Goal: Complete application form: Complete application form

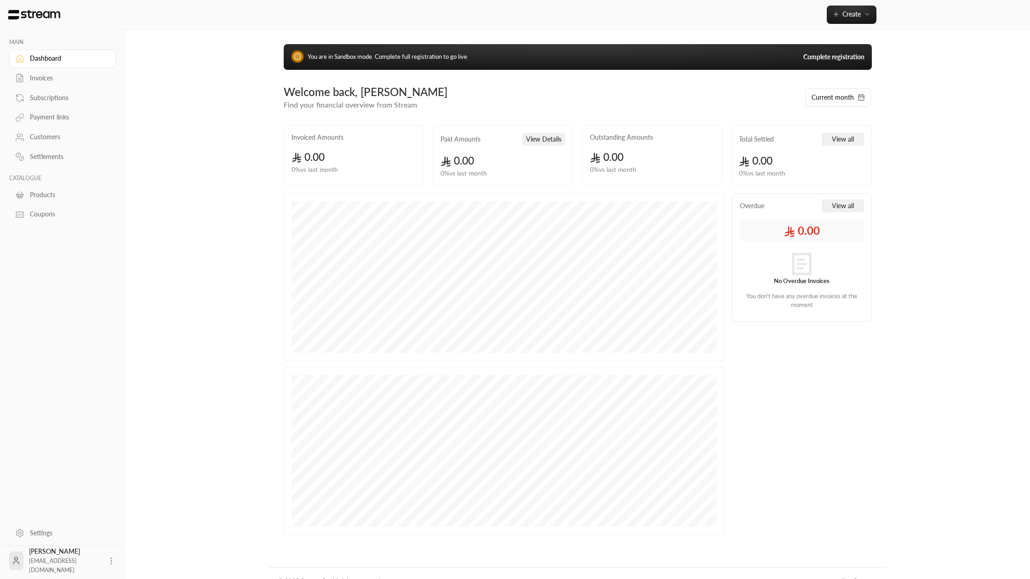
scroll to position [16, 0]
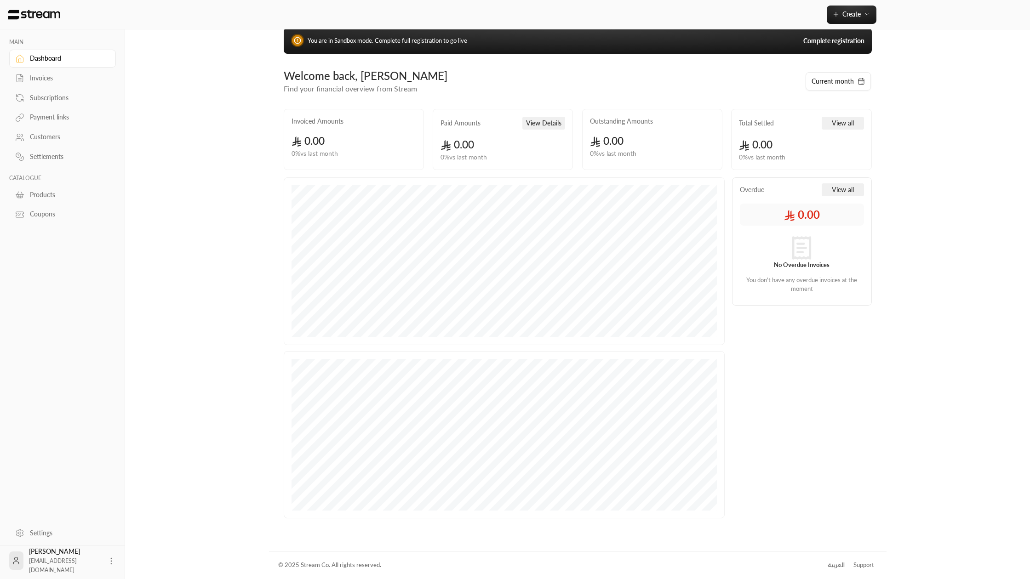
click at [827, 567] on li "العربية" at bounding box center [836, 565] width 29 height 18
click at [830, 566] on div "العربية" at bounding box center [836, 565] width 17 height 9
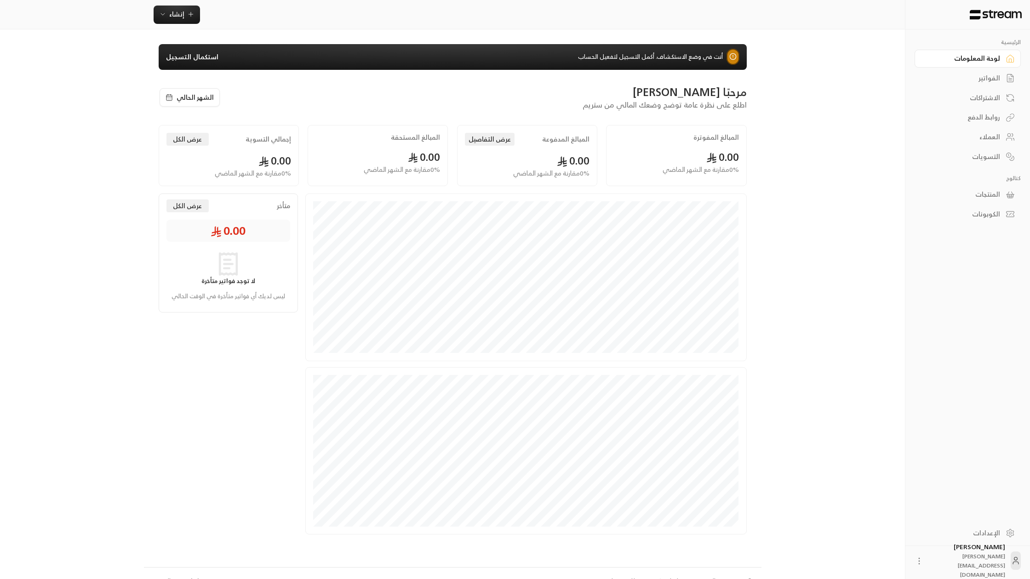
scroll to position [16, 0]
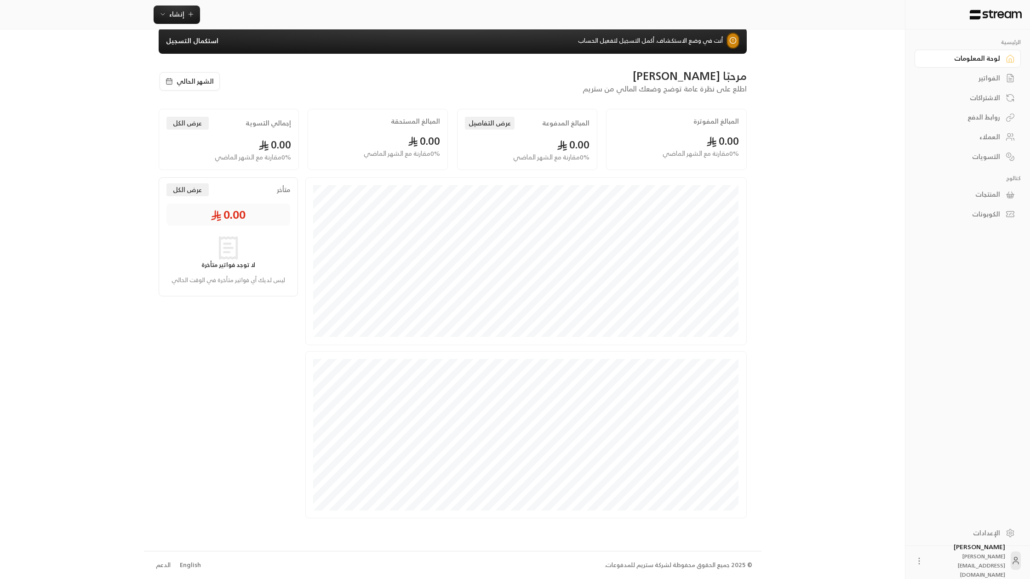
click at [187, 566] on div "English" at bounding box center [190, 565] width 21 height 9
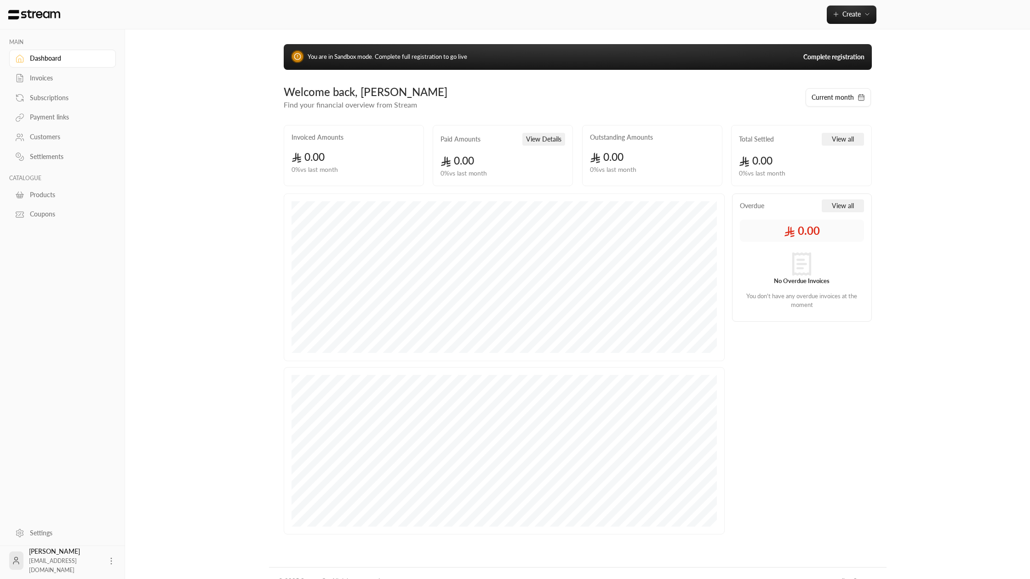
click at [824, 57] on link "Complete registration" at bounding box center [833, 56] width 61 height 9
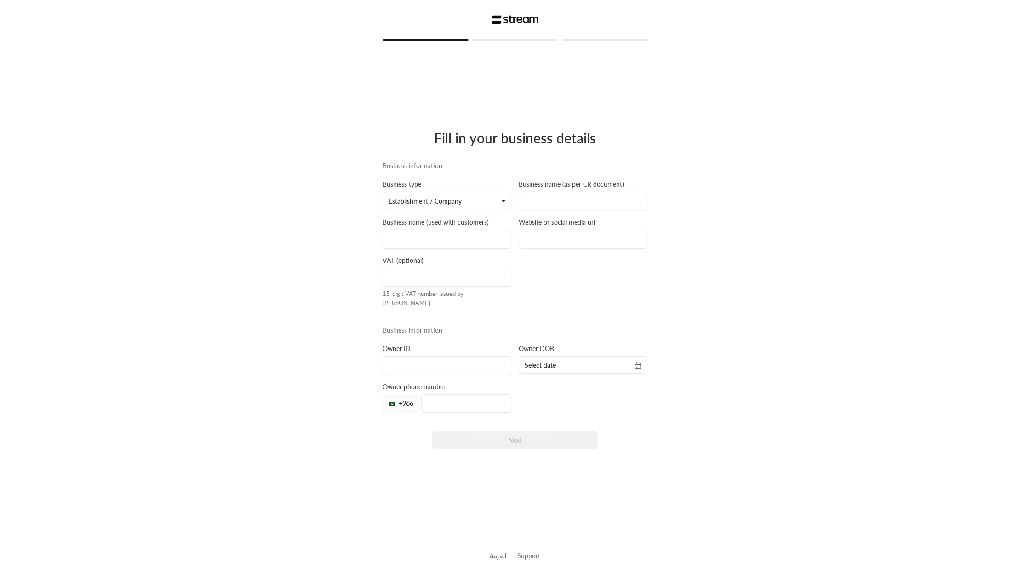
click at [492, 201] on button "Establishment / Company" at bounding box center [447, 201] width 129 height 18
click at [458, 236] on link "Establishment / Company" at bounding box center [446, 228] width 117 height 17
click at [558, 204] on input at bounding box center [583, 201] width 129 height 19
type input "2"
type input "2030303030"
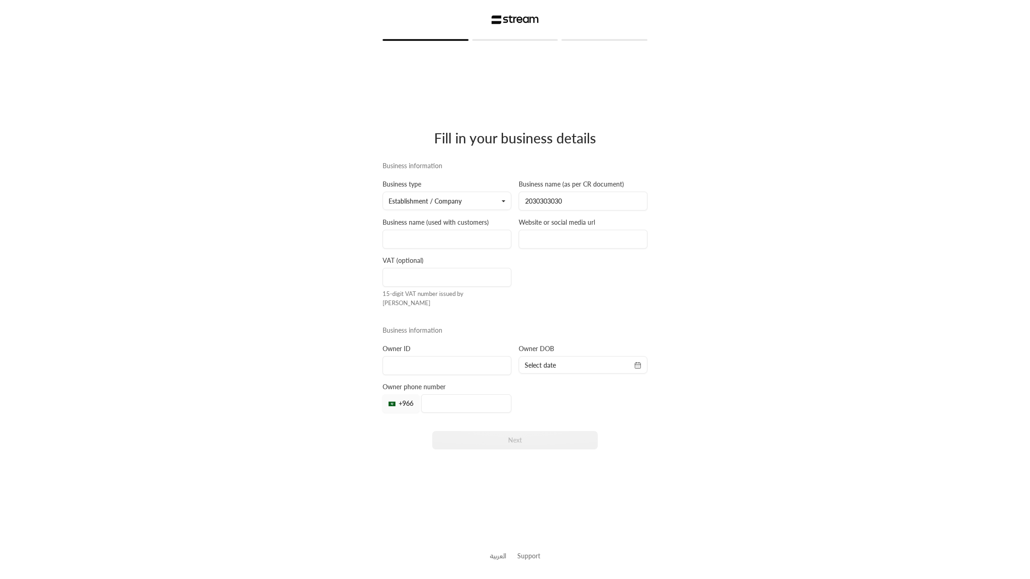
click at [558, 269] on div "Business information Business type Establishment / Company Establishment / Comp…" at bounding box center [515, 309] width 272 height 297
click at [539, 241] on input at bounding box center [583, 239] width 129 height 19
type input "streampay.sa"
click at [473, 240] on input at bounding box center [447, 239] width 129 height 19
type input "stream"
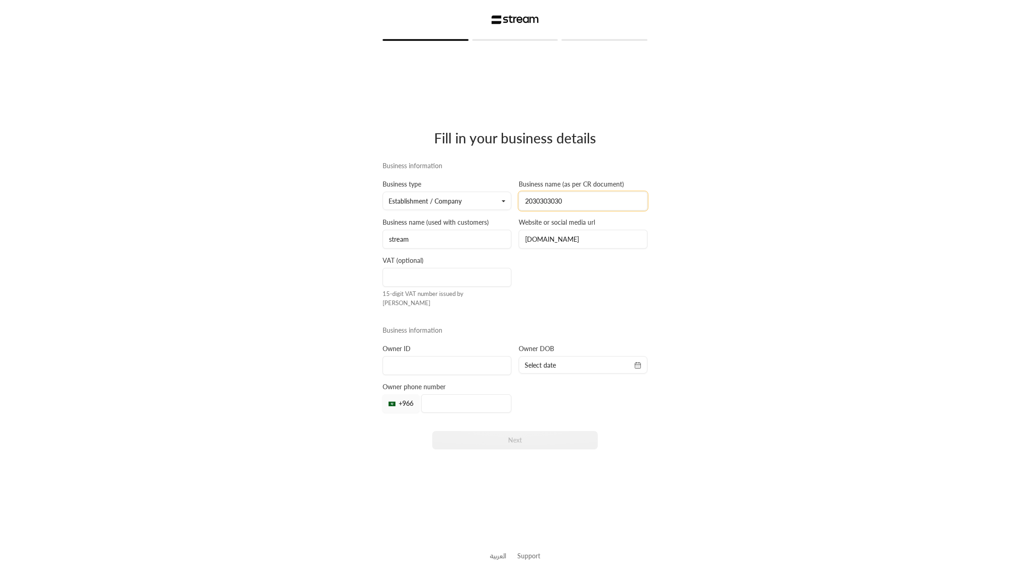
click at [551, 206] on input "2030303030" at bounding box center [583, 201] width 129 height 19
type input "Stream company for payments"
click at [459, 283] on input at bounding box center [447, 277] width 129 height 19
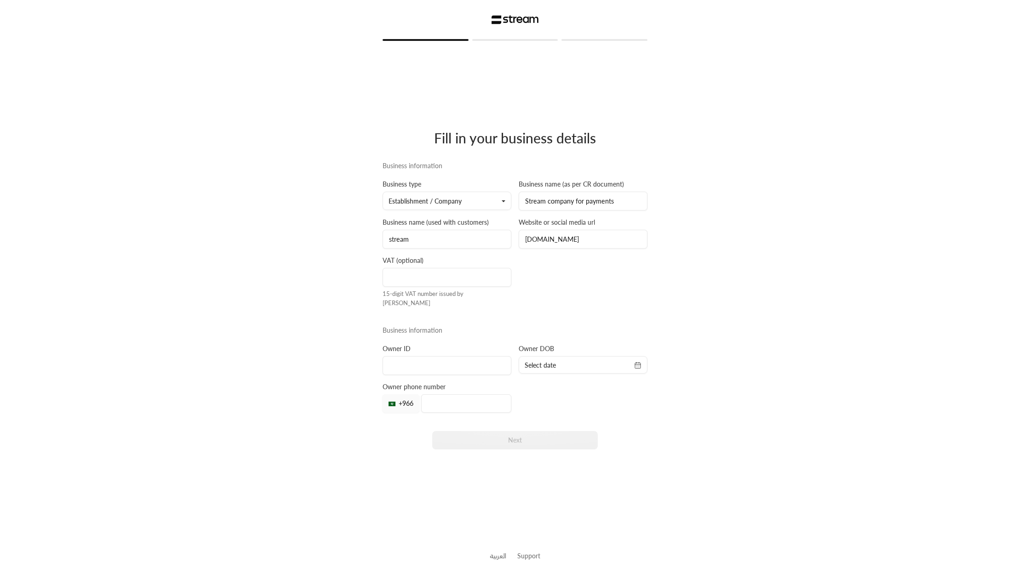
click at [562, 309] on div "Business information Business type Establishment / Company Establishment / Comp…" at bounding box center [515, 309] width 272 height 297
click at [448, 360] on input at bounding box center [447, 365] width 129 height 19
type input "1087587877"
click at [580, 362] on span "Select date" at bounding box center [583, 365] width 117 height 9
select select "*"
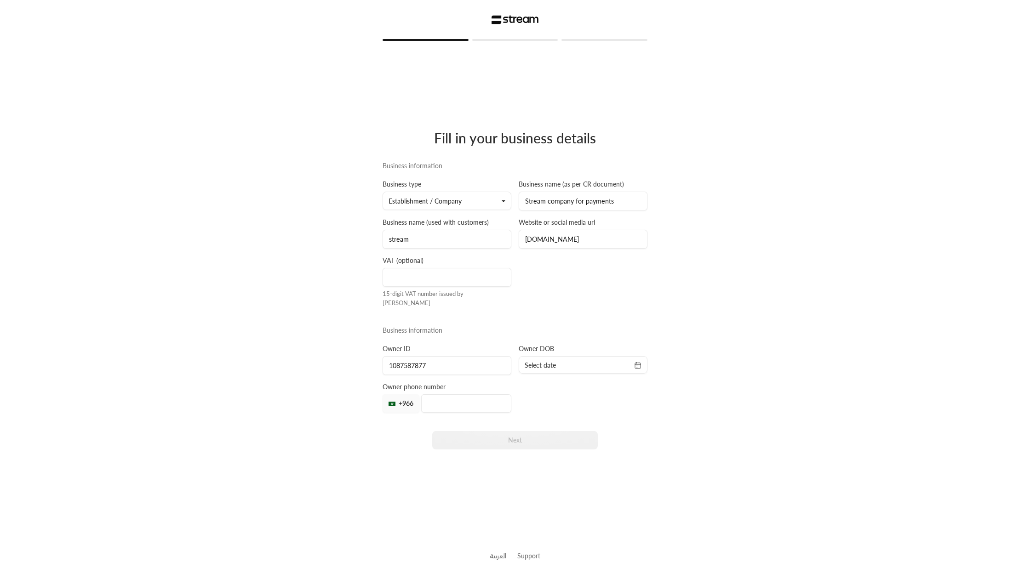
select select "****"
click at [561, 385] on select "******* ******** ***** ***** *** **** **** ****** ********* ******* ******** **…" at bounding box center [574, 383] width 30 height 7
select select "*"
click at [559, 380] on select "******* ******** ***** ***** *** **** **** ****** ********* ******* ******** **…" at bounding box center [574, 383] width 30 height 7
click at [603, 383] on select "**** **** **** **** **** **** **** **** **** **** **** **** **** **** **** ****…" at bounding box center [598, 383] width 18 height 7
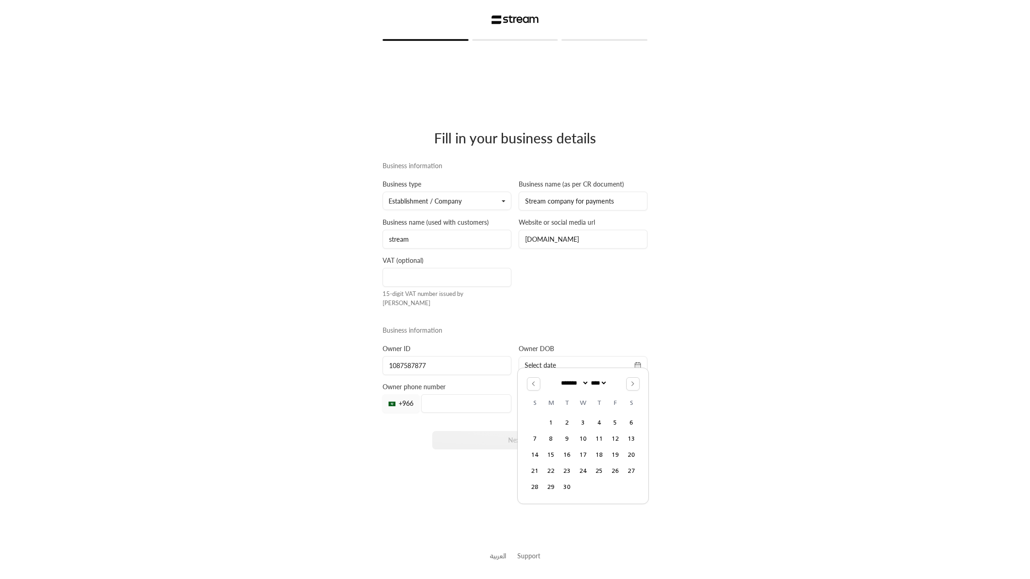
select select "****"
click at [591, 380] on select "**** **** **** **** **** **** **** **** **** **** **** **** **** **** **** ****…" at bounding box center [598, 383] width 18 height 7
click at [551, 444] on button "4" at bounding box center [550, 438] width 15 height 15
click at [490, 464] on div "Fill in your business details Business information Business type Establishment …" at bounding box center [515, 287] width 265 height 492
click at [430, 401] on input "tel" at bounding box center [466, 403] width 90 height 18
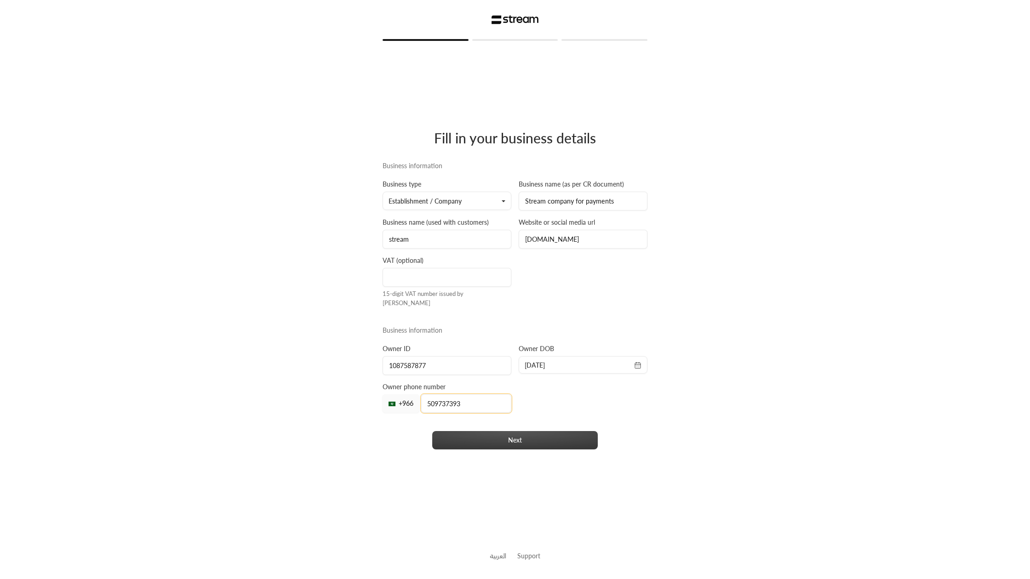
type input "509737393"
click at [452, 439] on button "Next" at bounding box center [515, 440] width 166 height 18
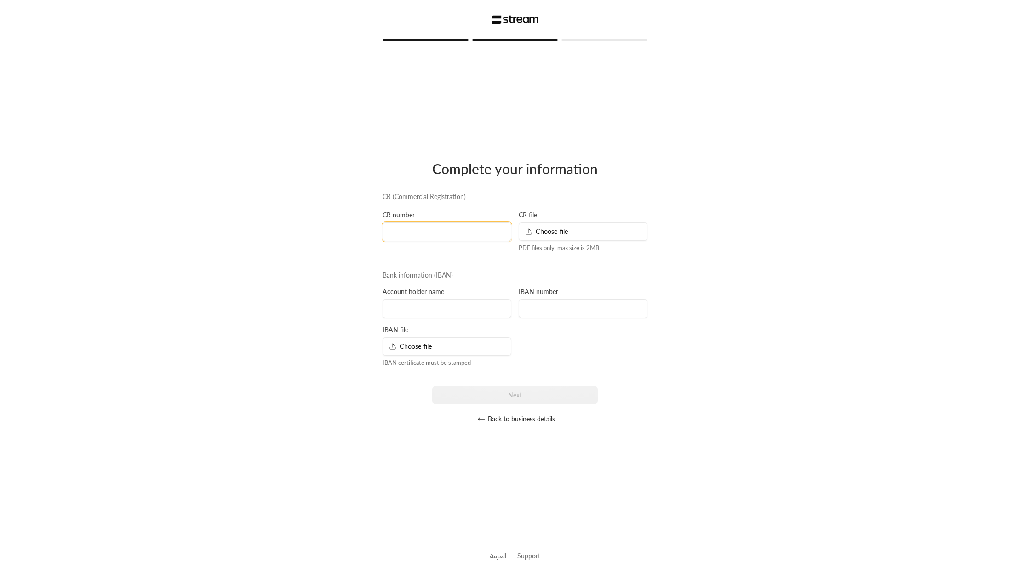
click at [462, 238] on input at bounding box center [447, 232] width 129 height 19
type input "1020321889"
click at [583, 235] on div "Choose file" at bounding box center [583, 232] width 129 height 18
click at [500, 310] on input at bounding box center [447, 308] width 129 height 19
type input "Ibrahim Aldlaigan"
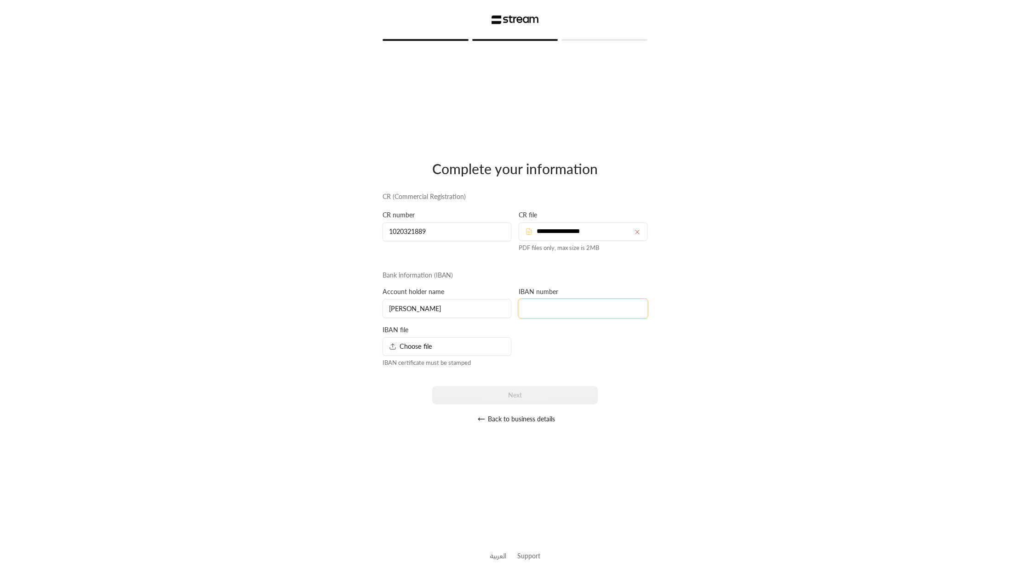
click at [604, 309] on input at bounding box center [583, 308] width 129 height 19
type input "SA12 3344 4444 4555 5555 5555"
click at [480, 343] on div "Choose file" at bounding box center [447, 346] width 129 height 18
click at [558, 387] on button "Next" at bounding box center [515, 395] width 166 height 18
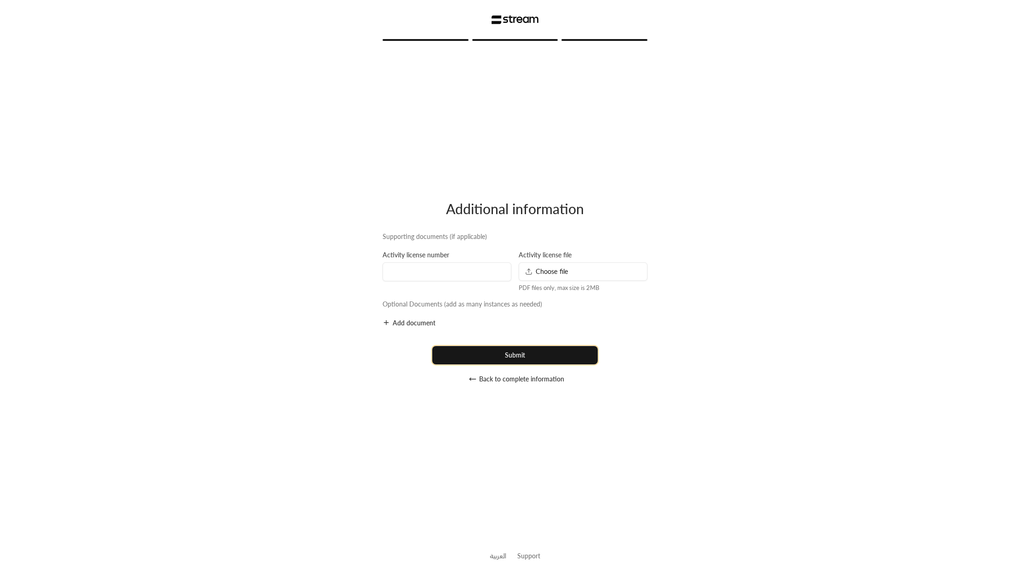
click at [524, 355] on button "Submit" at bounding box center [515, 355] width 166 height 18
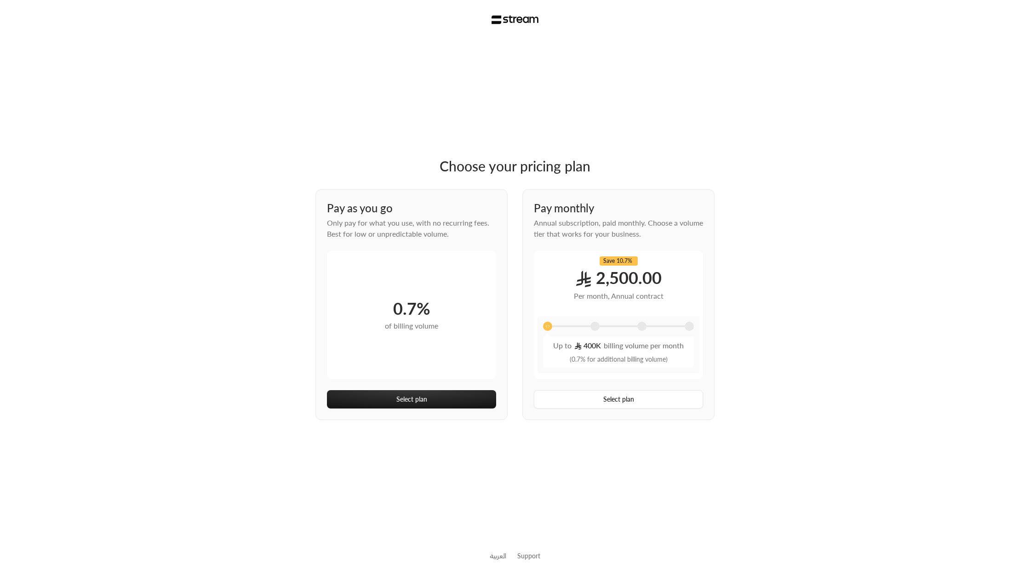
click at [595, 326] on span at bounding box center [594, 326] width 9 height 9
click at [640, 326] on span at bounding box center [641, 326] width 9 height 9
click at [693, 324] on div at bounding box center [689, 326] width 9 height 9
click at [546, 330] on span at bounding box center [547, 326] width 9 height 9
click at [594, 328] on span at bounding box center [594, 326] width 9 height 9
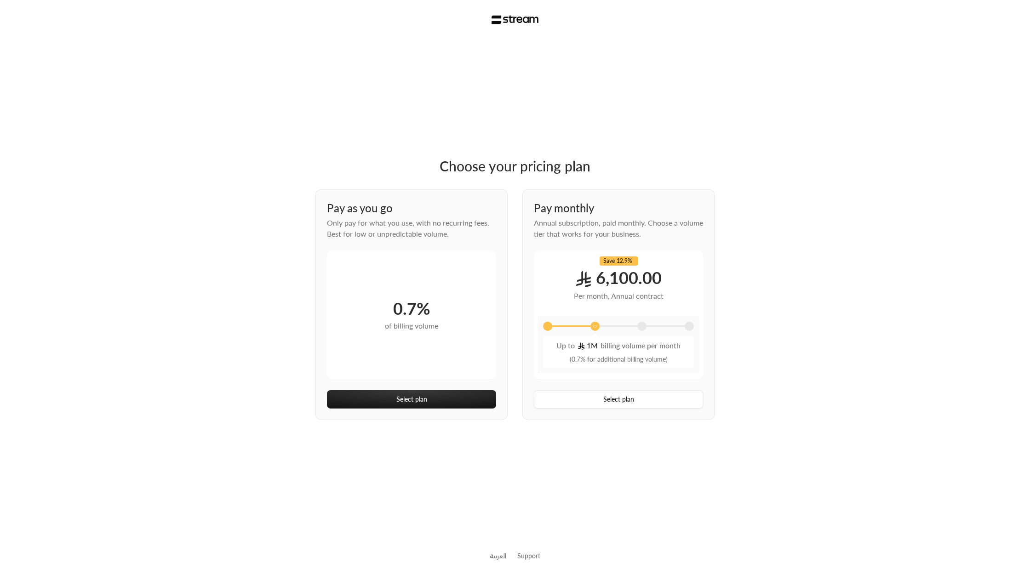
click at [646, 328] on div at bounding box center [618, 328] width 151 height 12
click at [643, 328] on span at bounding box center [641, 326] width 9 height 9
click at [687, 328] on span at bounding box center [689, 326] width 9 height 9
click at [635, 328] on div at bounding box center [618, 328] width 151 height 12
click at [637, 328] on div at bounding box center [641, 326] width 9 height 9
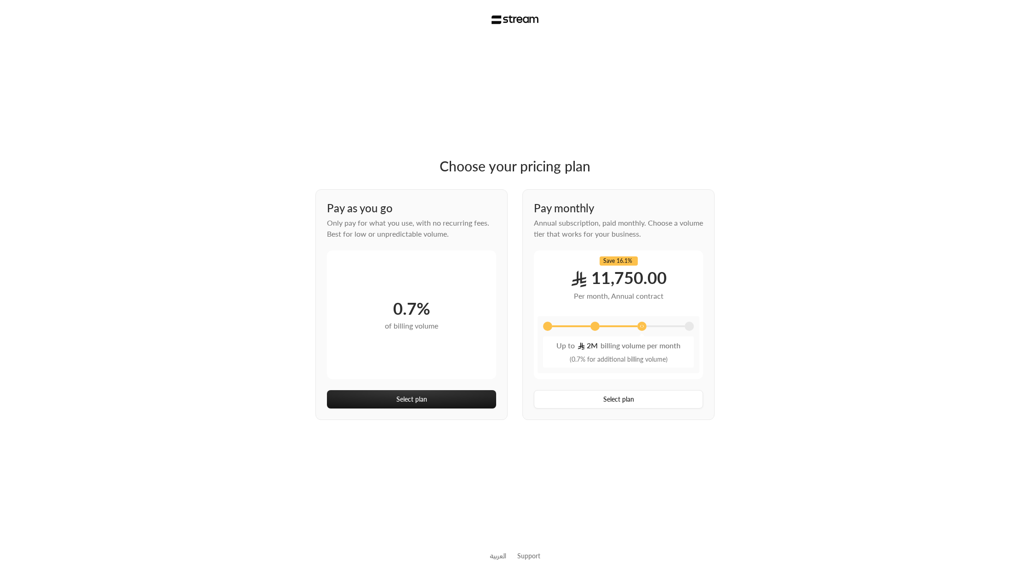
click at [597, 327] on span at bounding box center [594, 326] width 9 height 9
click at [544, 326] on span at bounding box center [547, 326] width 9 height 9
click at [588, 326] on div at bounding box center [571, 327] width 38 height 2
click at [598, 326] on span at bounding box center [594, 326] width 9 height 9
click at [639, 326] on span at bounding box center [641, 326] width 9 height 9
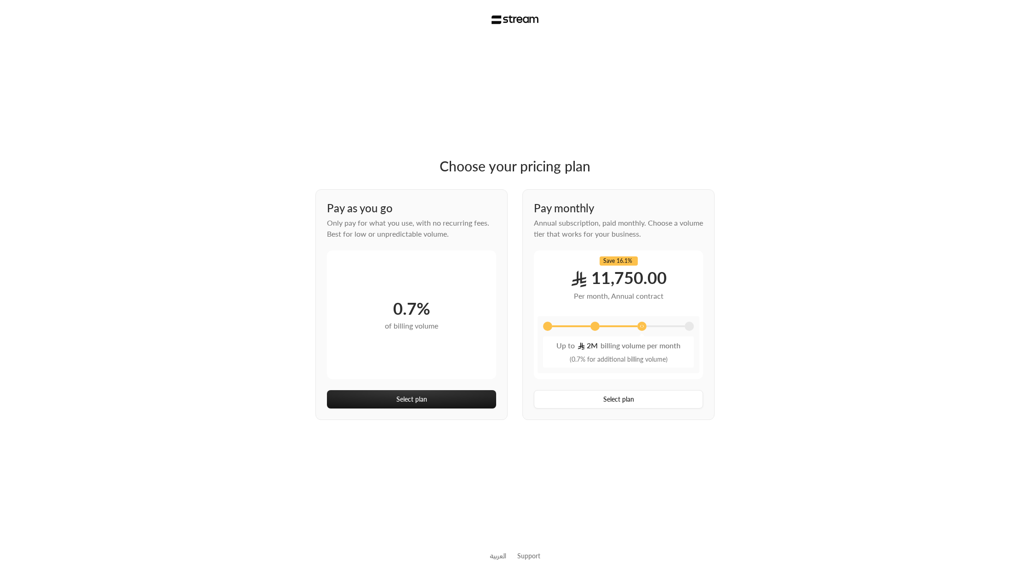
click at [686, 324] on span at bounding box center [689, 326] width 9 height 9
click at [638, 327] on span at bounding box center [641, 326] width 9 height 9
click at [686, 326] on span at bounding box center [689, 326] width 9 height 9
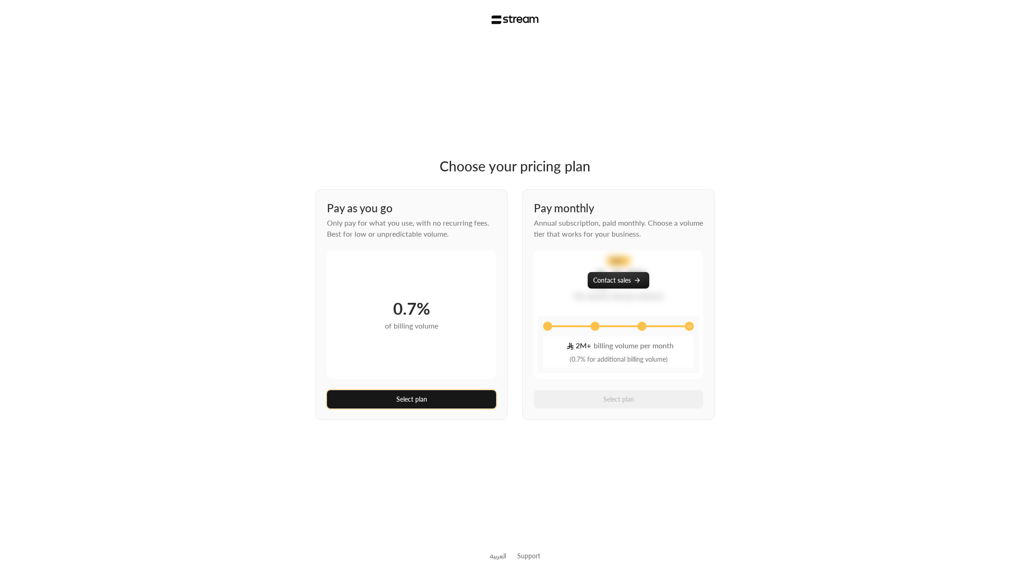
click at [432, 398] on button "Select plan" at bounding box center [411, 399] width 169 height 18
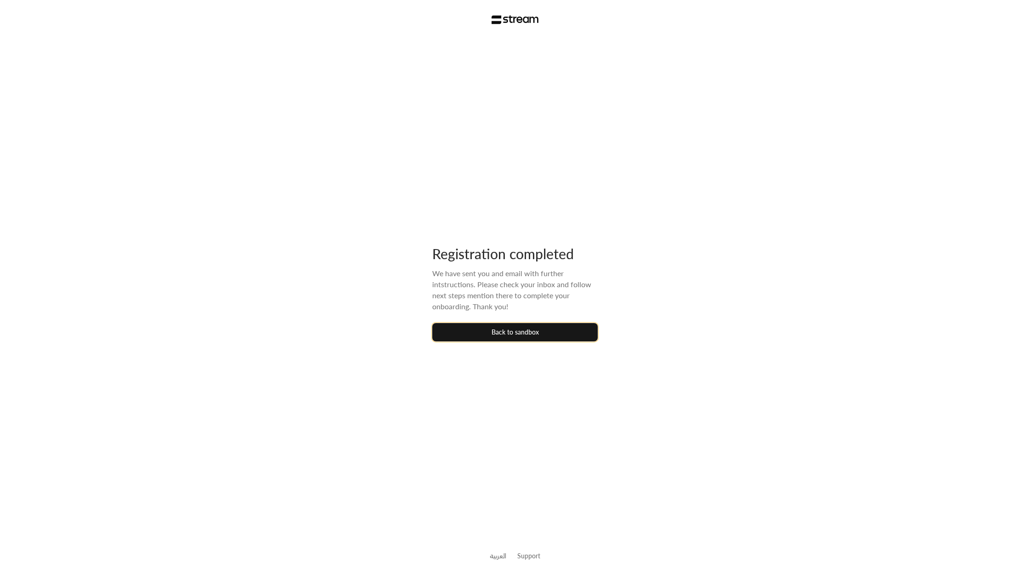
click at [481, 335] on button "Back to sandbox" at bounding box center [515, 332] width 166 height 18
